Goal: Transaction & Acquisition: Purchase product/service

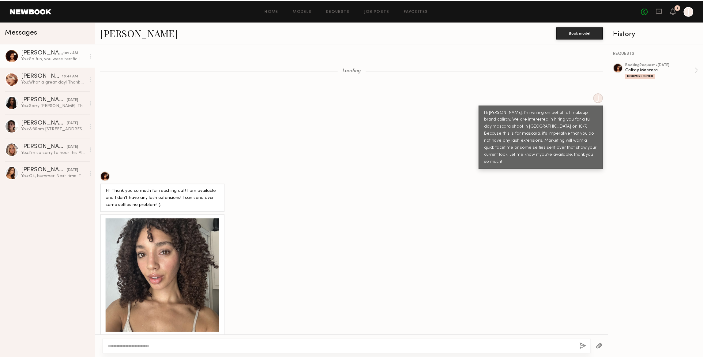
scroll to position [1701, 0]
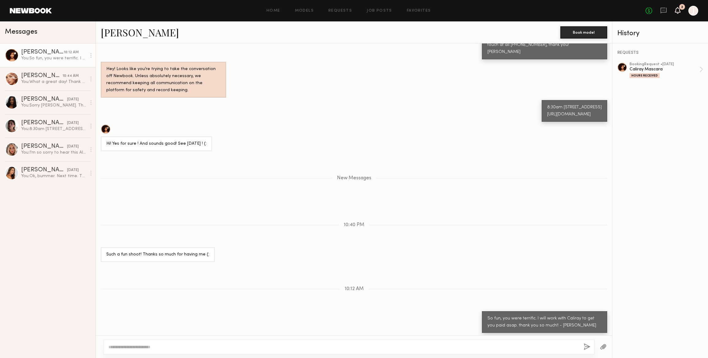
click at [678, 10] on icon at bounding box center [677, 10] width 5 height 4
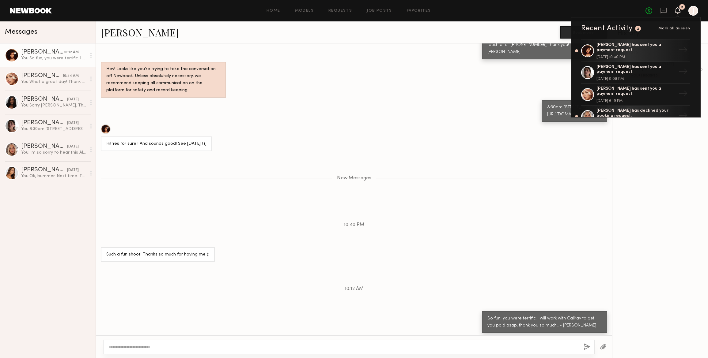
click at [625, 74] on div "[PERSON_NAME] has sent you a payment request." at bounding box center [636, 70] width 80 height 10
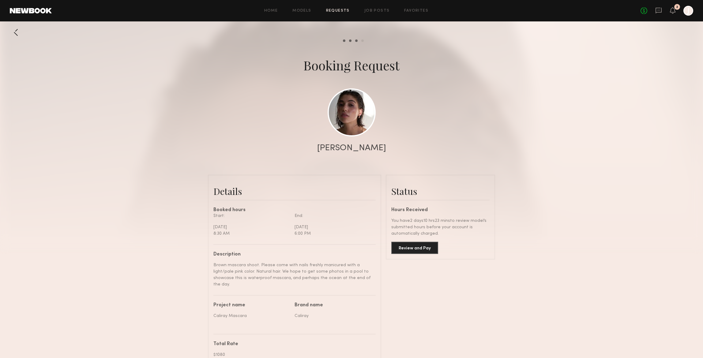
scroll to position [417, 0]
click at [419, 249] on button "Review and Pay" at bounding box center [414, 248] width 47 height 12
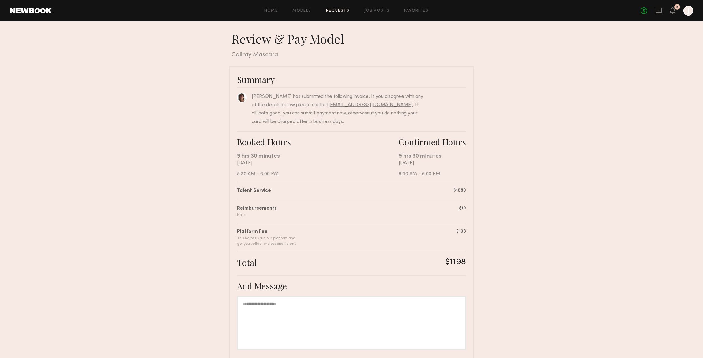
click at [259, 305] on div at bounding box center [351, 323] width 229 height 54
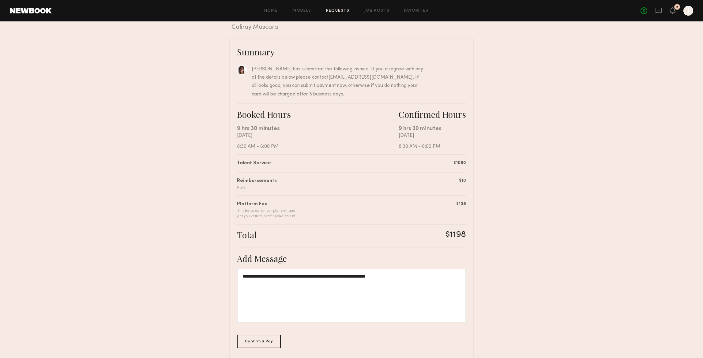
scroll to position [56, 0]
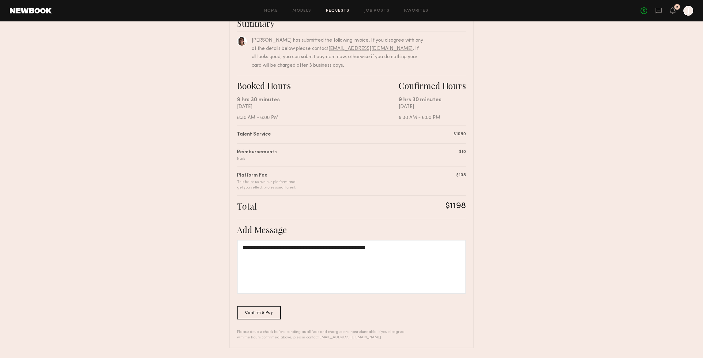
click at [263, 312] on div "Confirm & Pay" at bounding box center [259, 312] width 44 height 13
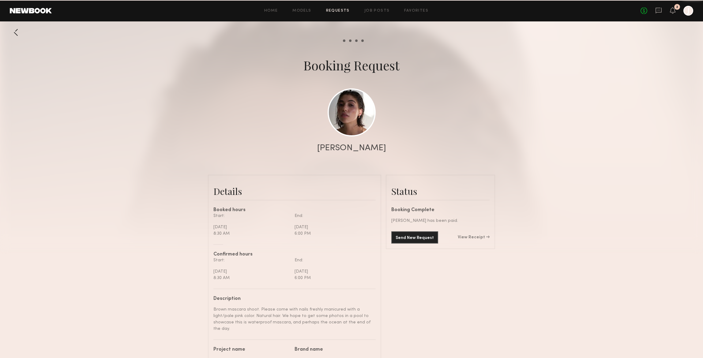
scroll to position [488, 0]
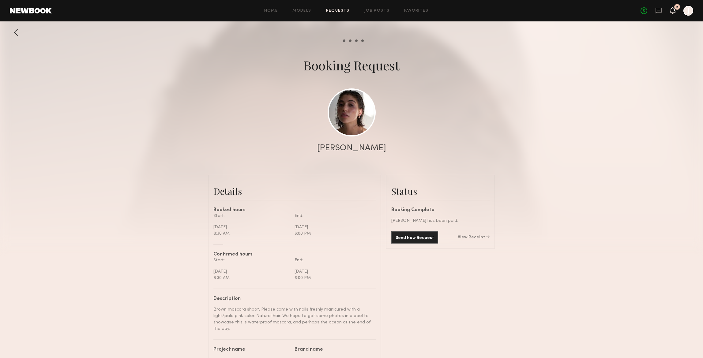
click at [674, 9] on icon at bounding box center [672, 10] width 5 height 4
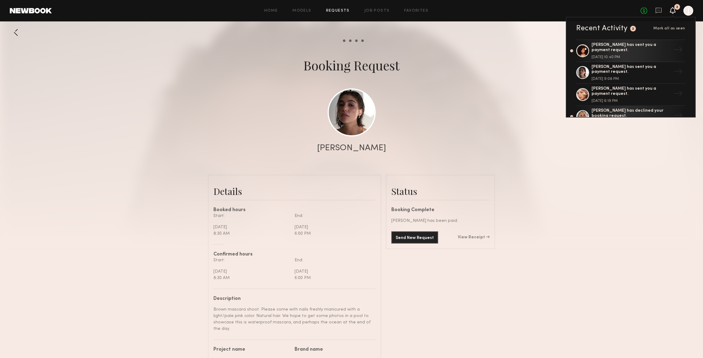
click at [623, 48] on div "[PERSON_NAME] has sent you a payment request." at bounding box center [632, 48] width 80 height 10
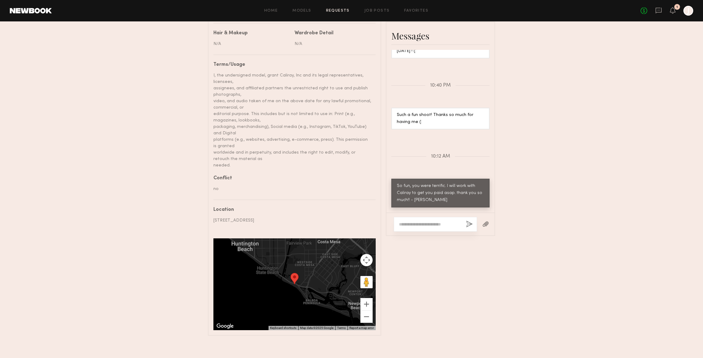
scroll to position [342, 0]
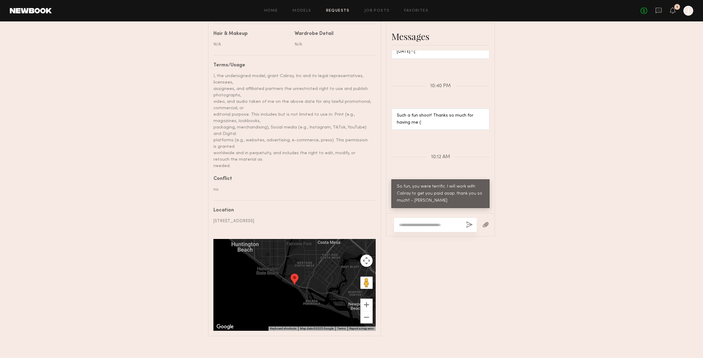
click at [404, 225] on textarea at bounding box center [430, 225] width 62 height 6
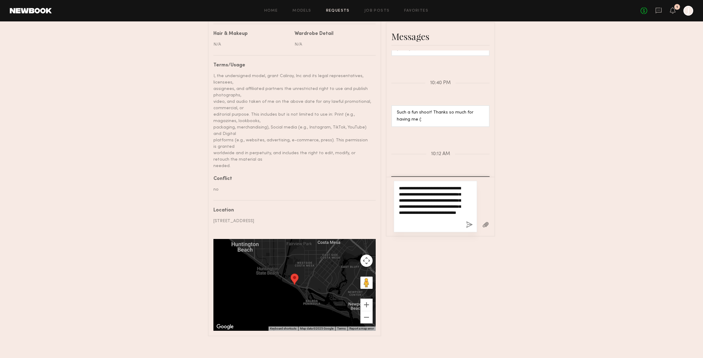
type textarea "**********"
click at [468, 223] on button "button" at bounding box center [469, 225] width 7 height 8
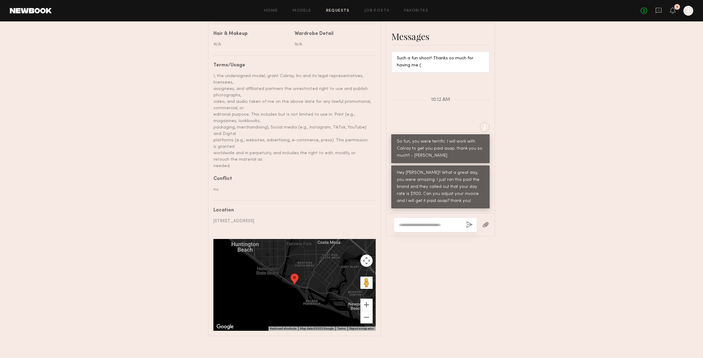
click at [605, 91] on div "Send request Model response Review hours worked Pay model Booking Request [PERS…" at bounding box center [351, 10] width 703 height 652
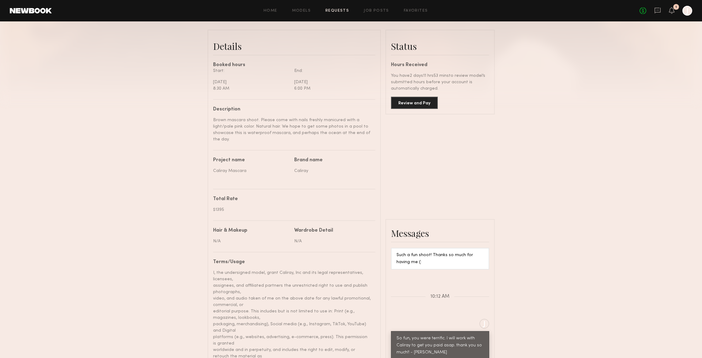
scroll to position [145, 0]
click at [419, 105] on button "Review and Pay" at bounding box center [414, 103] width 47 height 12
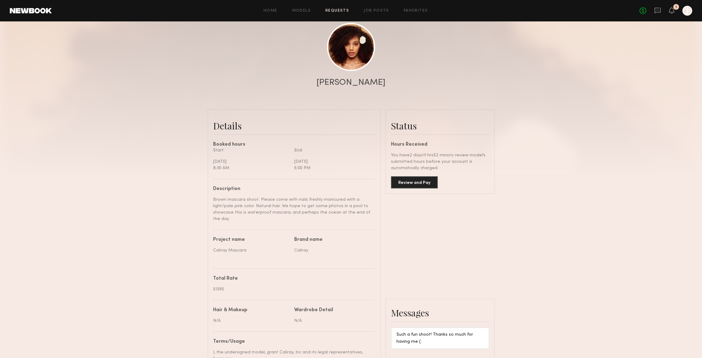
scroll to position [64, 0]
click at [673, 9] on icon at bounding box center [672, 10] width 5 height 4
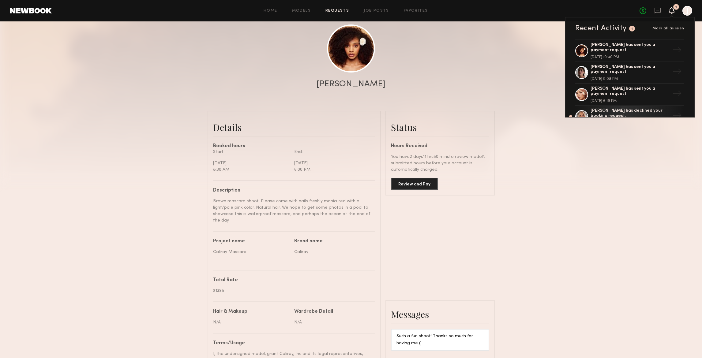
click at [688, 9] on div at bounding box center [688, 11] width 10 height 10
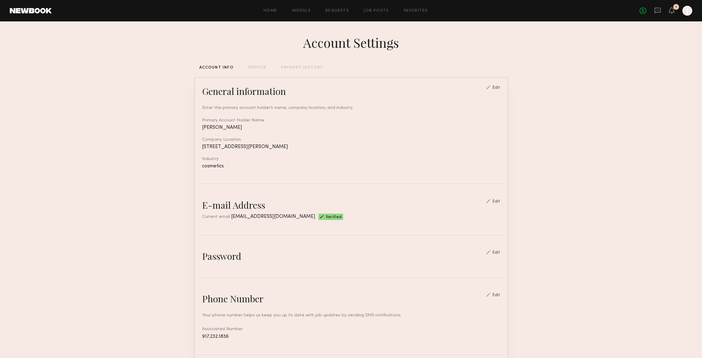
click at [293, 68] on div "PAYMENT HISTORY" at bounding box center [302, 68] width 42 height 4
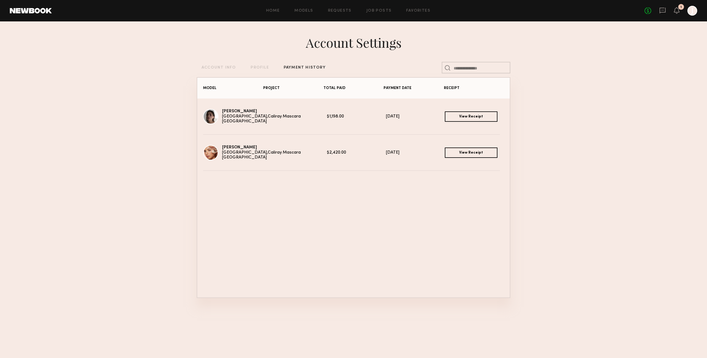
click at [475, 118] on link "View Receipt" at bounding box center [471, 116] width 53 height 10
click at [465, 152] on link "View Receipt" at bounding box center [471, 153] width 53 height 10
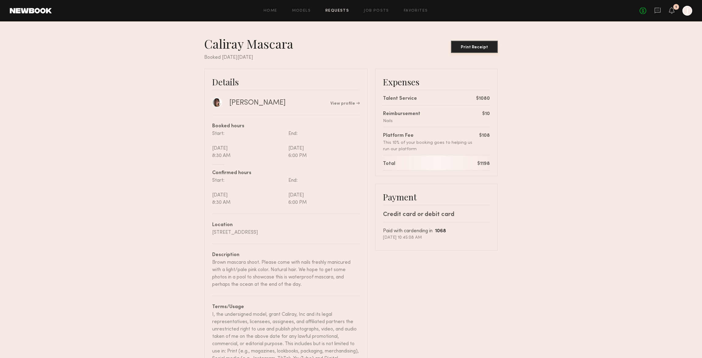
click at [475, 48] on div "Print Receipt" at bounding box center [475, 47] width 42 height 4
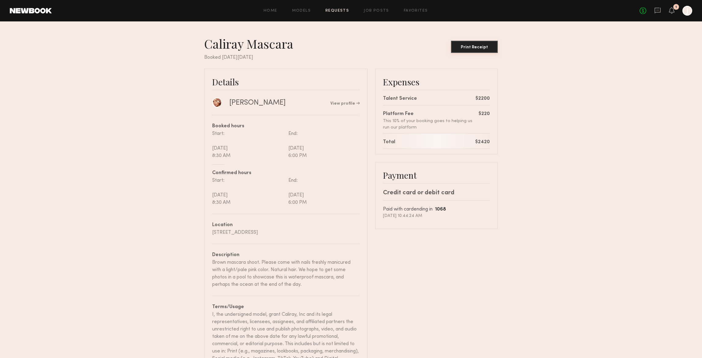
click at [479, 47] on div "Print Receipt" at bounding box center [475, 47] width 42 height 4
